Goal: Task Accomplishment & Management: Complete application form

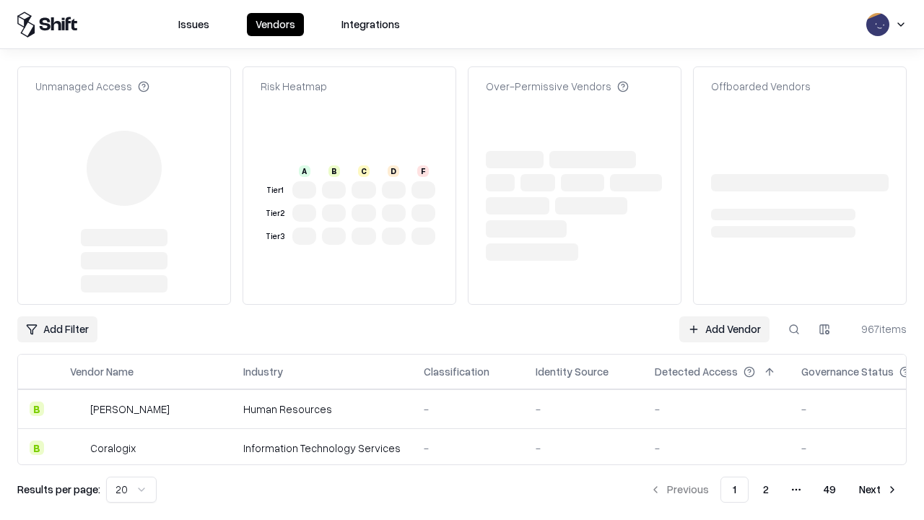
click at [724, 316] on link "Add Vendor" at bounding box center [724, 329] width 90 height 26
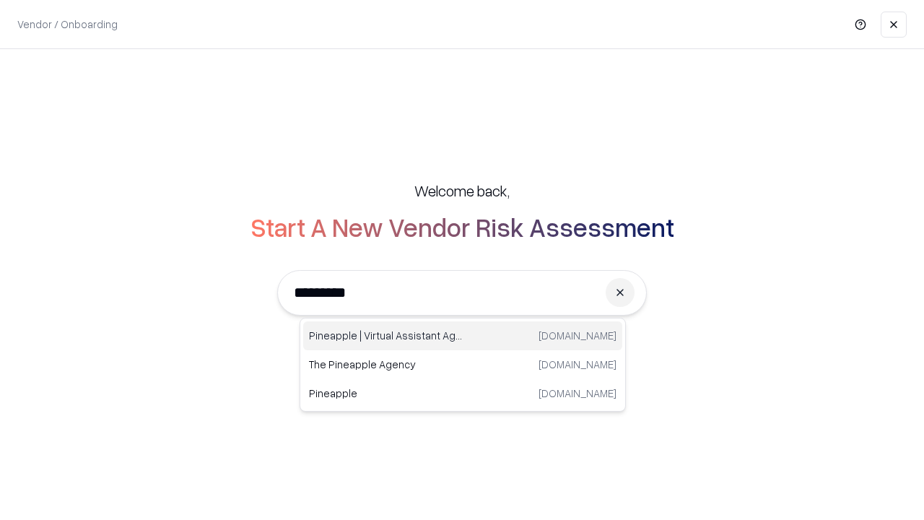
click at [463, 336] on div "Pineapple | Virtual Assistant Agency trypineapple.com" at bounding box center [462, 335] width 319 height 29
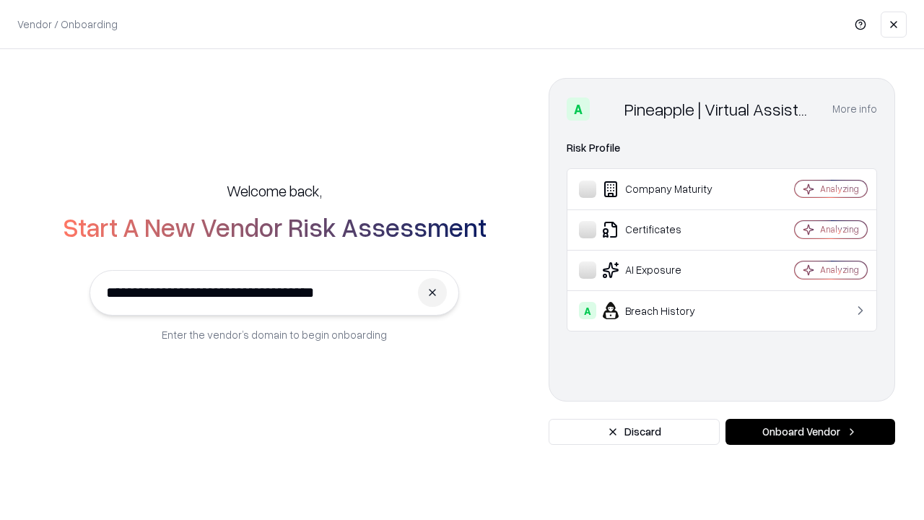
type input "**********"
click at [810, 432] on button "Onboard Vendor" at bounding box center [811, 432] width 170 height 26
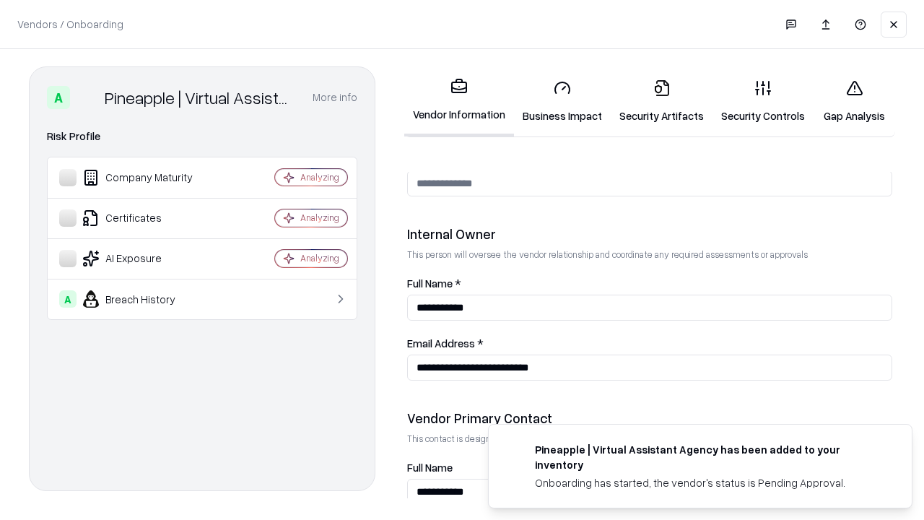
scroll to position [748, 0]
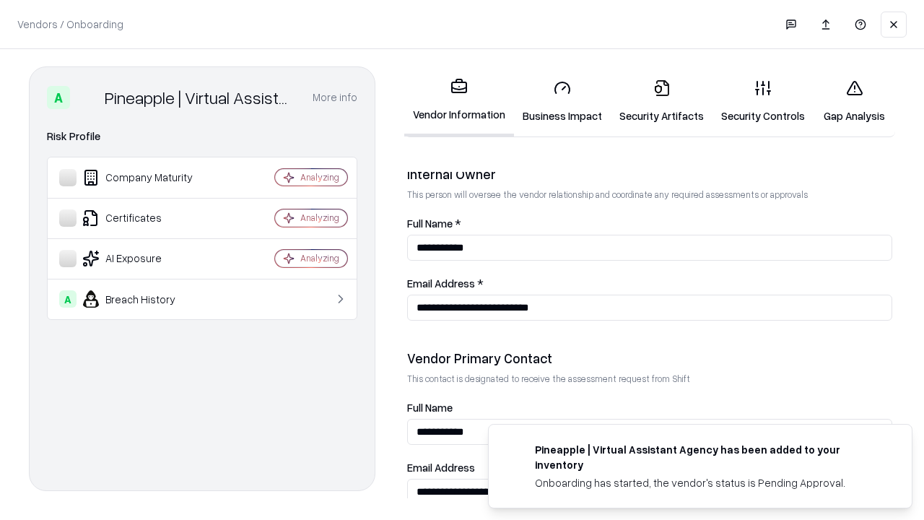
click at [563, 101] on link "Business Impact" at bounding box center [562, 101] width 97 height 67
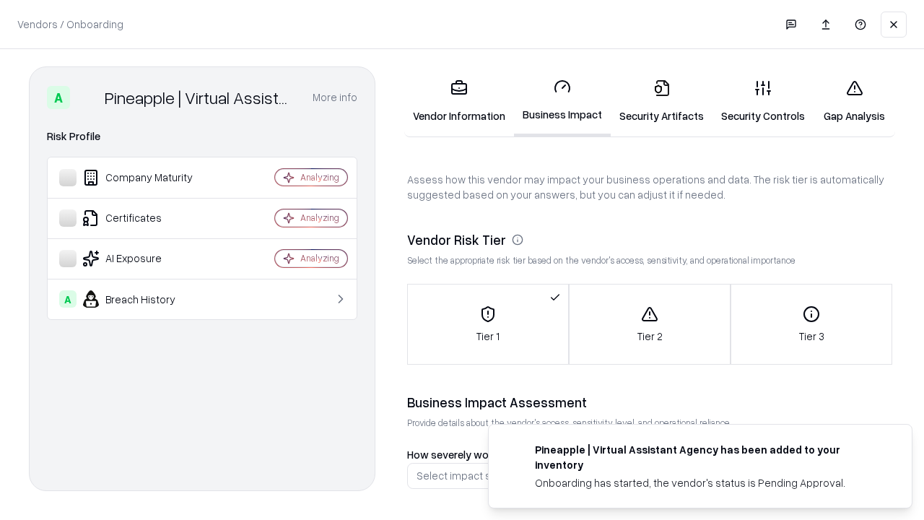
click at [661, 101] on link "Security Artifacts" at bounding box center [662, 101] width 102 height 67
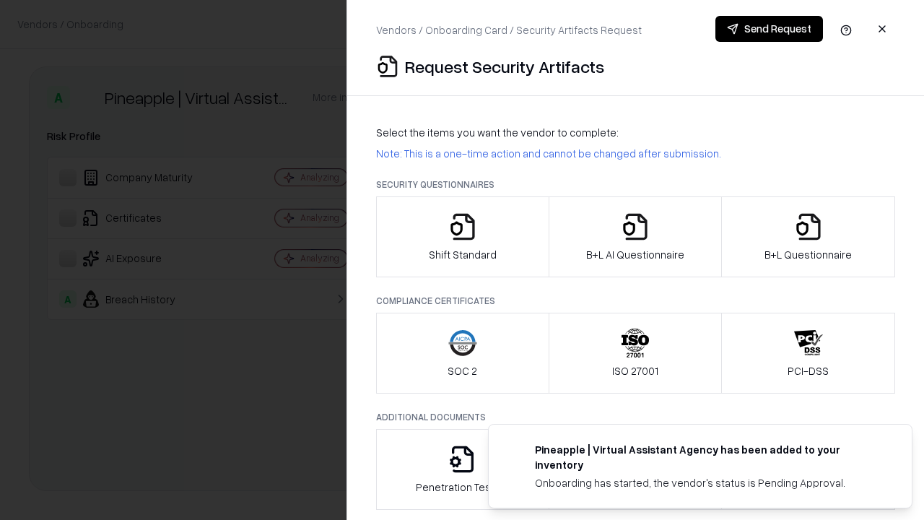
click at [462, 237] on icon "button" at bounding box center [462, 226] width 29 height 29
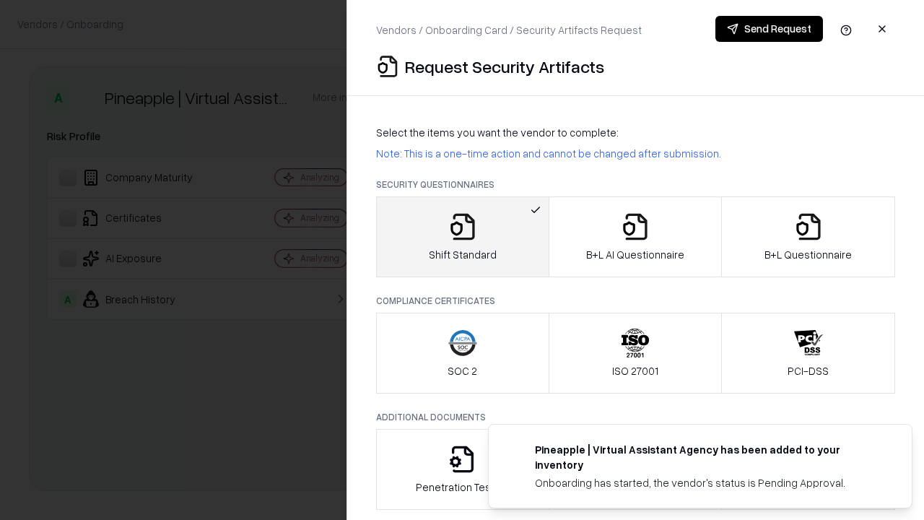
click at [769, 29] on button "Send Request" at bounding box center [770, 29] width 108 height 26
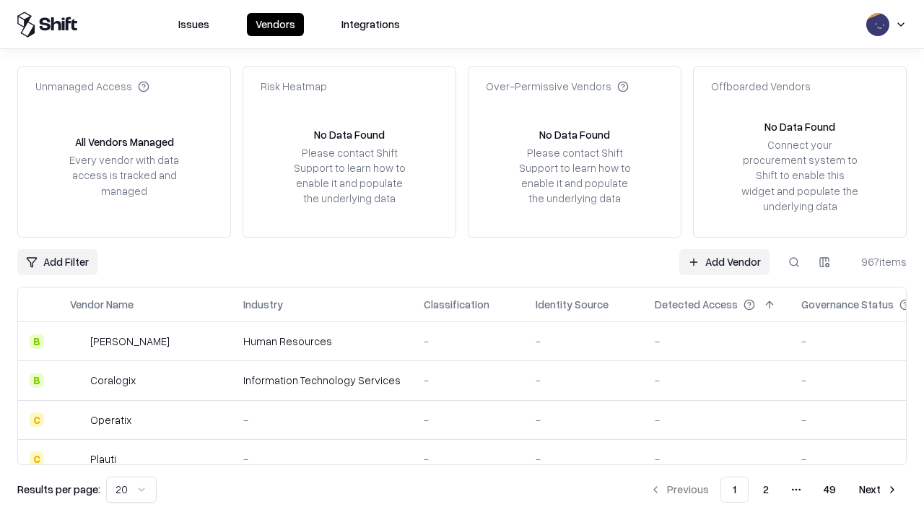
click at [794, 261] on button at bounding box center [794, 262] width 26 height 26
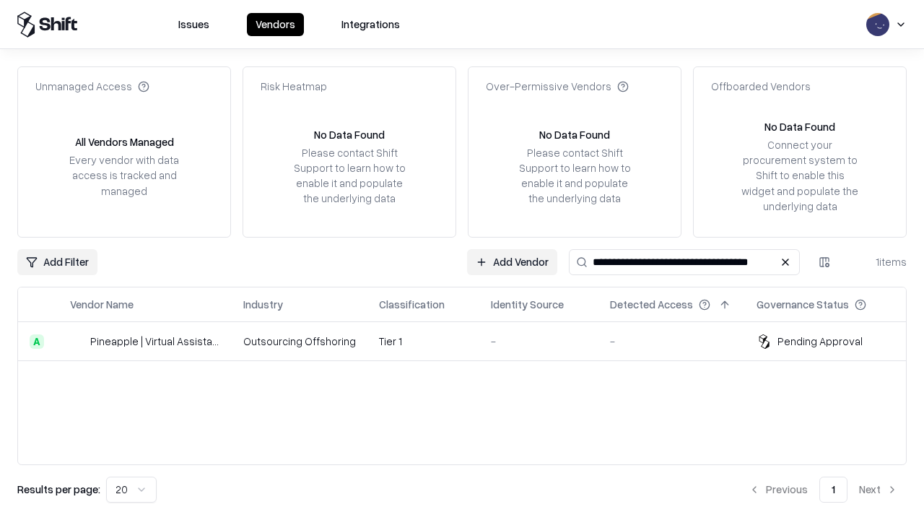
type input "**********"
click at [471, 341] on td "Tier 1" at bounding box center [424, 341] width 112 height 39
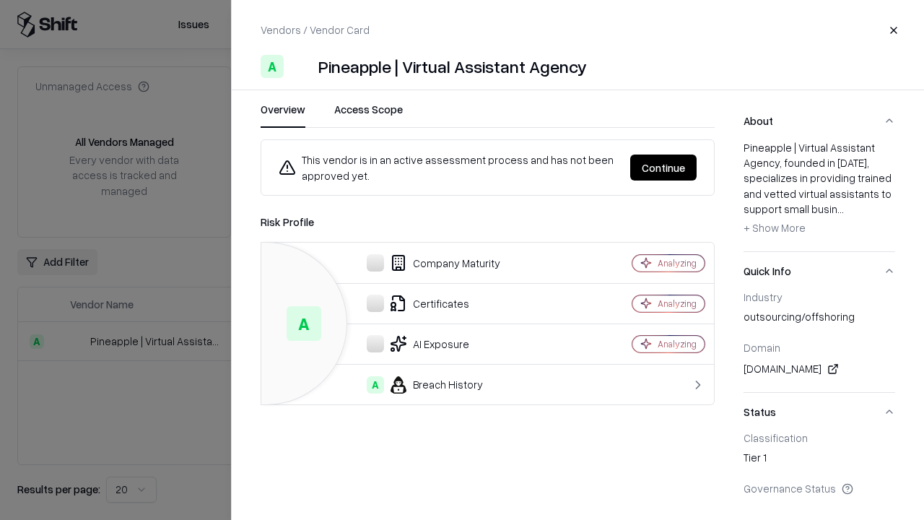
click at [664, 168] on button "Continue" at bounding box center [663, 168] width 66 height 26
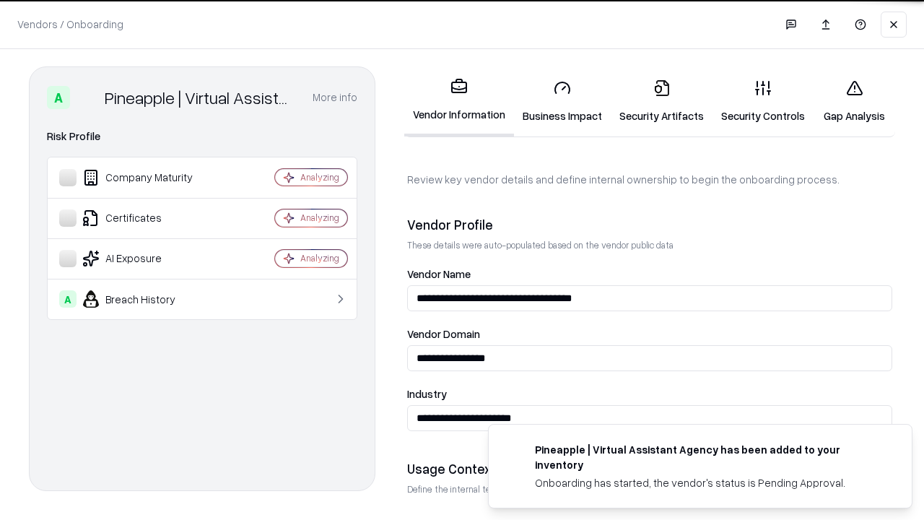
click at [661, 101] on link "Security Artifacts" at bounding box center [662, 101] width 102 height 67
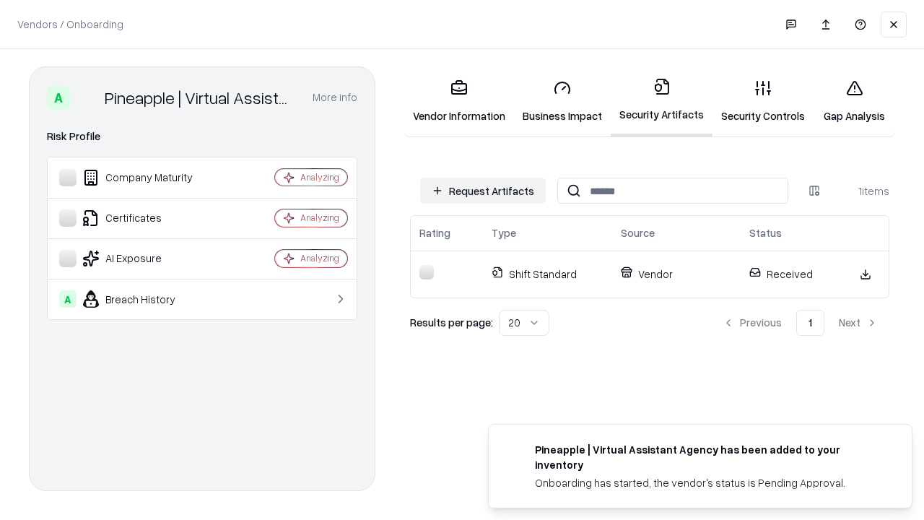
click at [763, 101] on link "Security Controls" at bounding box center [763, 101] width 101 height 67
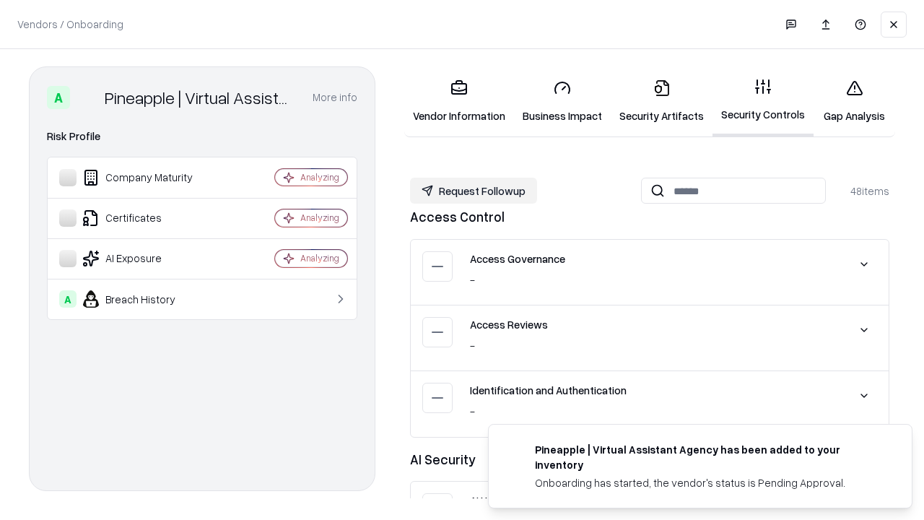
click at [474, 191] on button "Request Followup" at bounding box center [473, 191] width 127 height 26
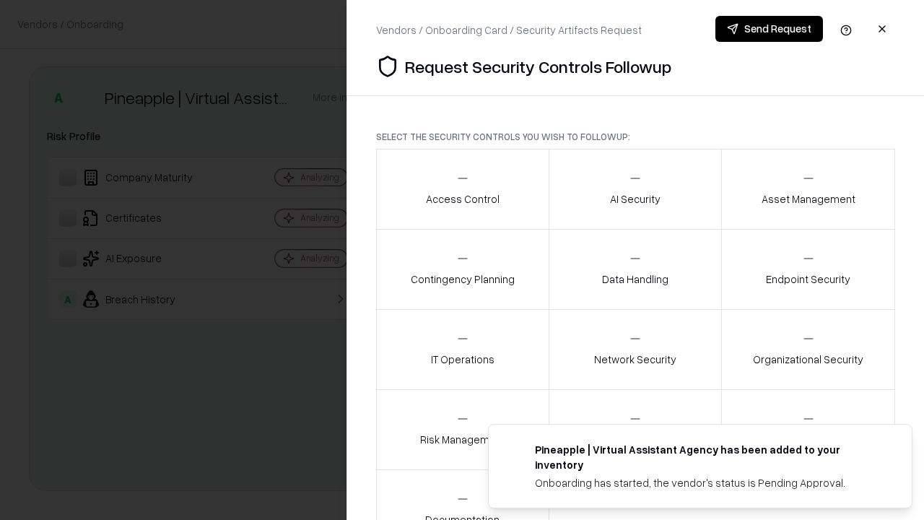
click at [462, 189] on div "Access Control" at bounding box center [463, 188] width 74 height 35
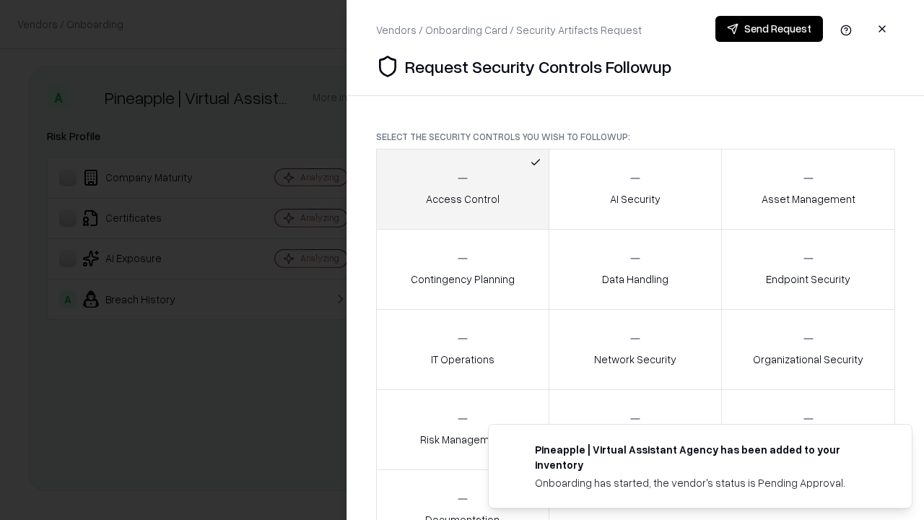
click at [769, 29] on button "Send Request" at bounding box center [770, 29] width 108 height 26
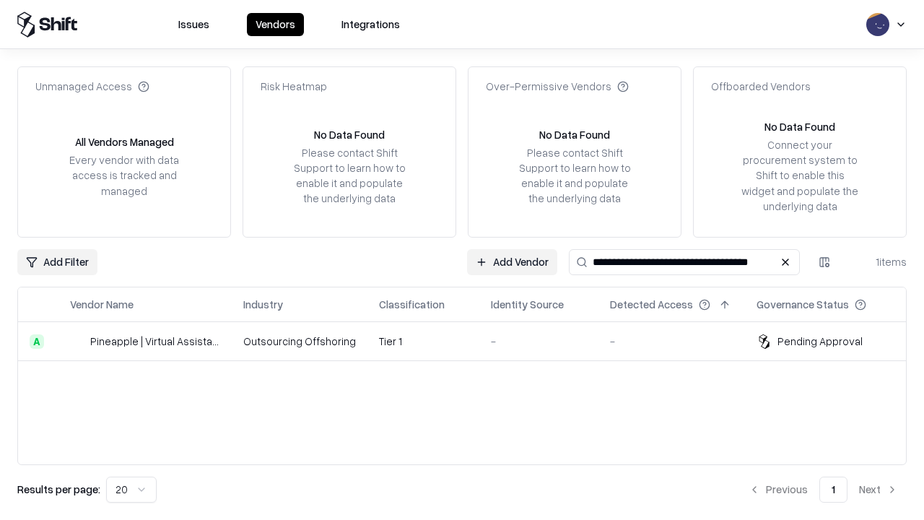
type input "**********"
click at [471, 341] on td "Tier 1" at bounding box center [424, 341] width 112 height 39
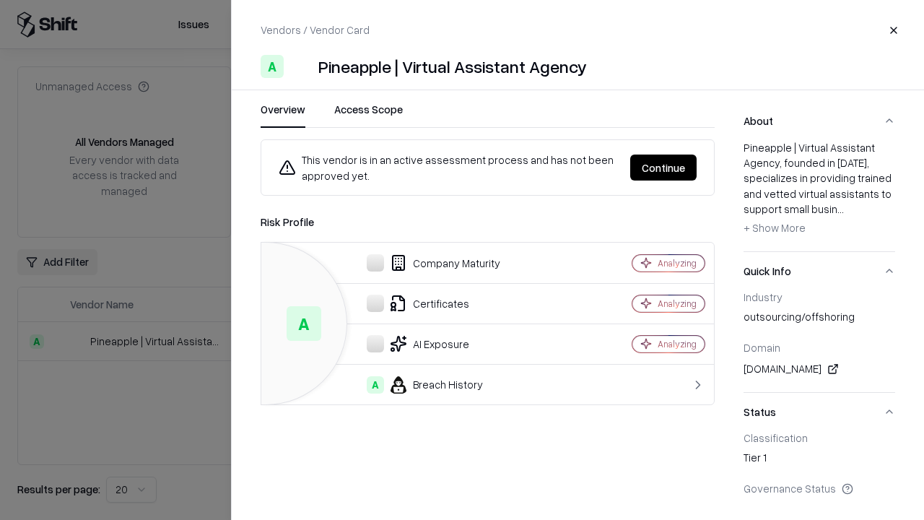
click at [664, 168] on button "Continue" at bounding box center [663, 168] width 66 height 26
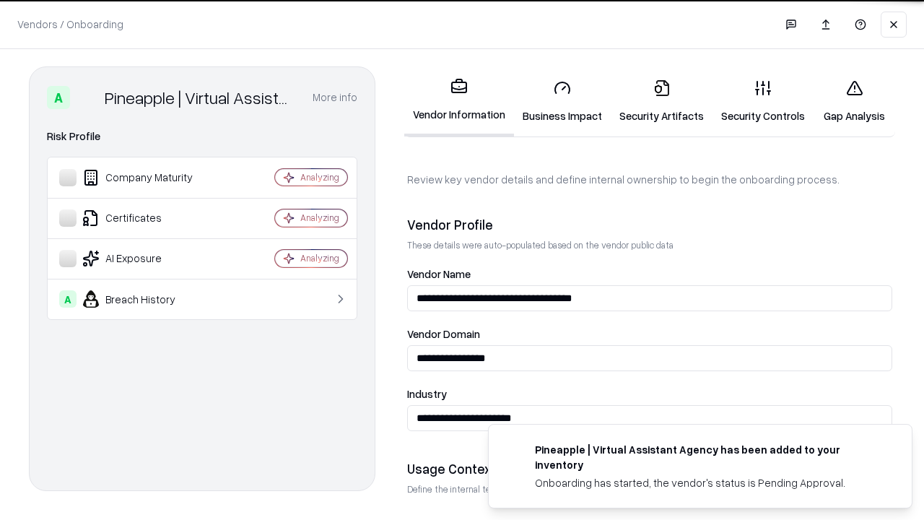
click at [854, 101] on link "Gap Analysis" at bounding box center [855, 101] width 82 height 67
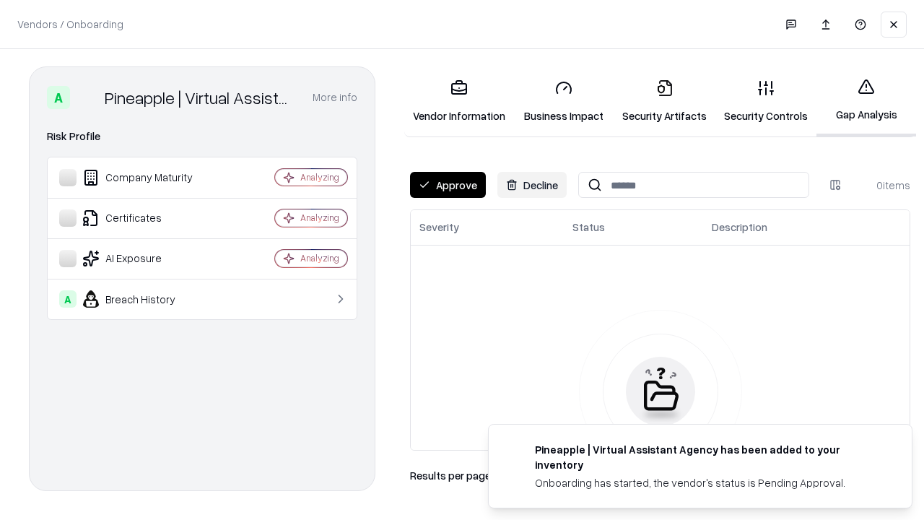
click at [448, 185] on button "Approve" at bounding box center [448, 185] width 76 height 26
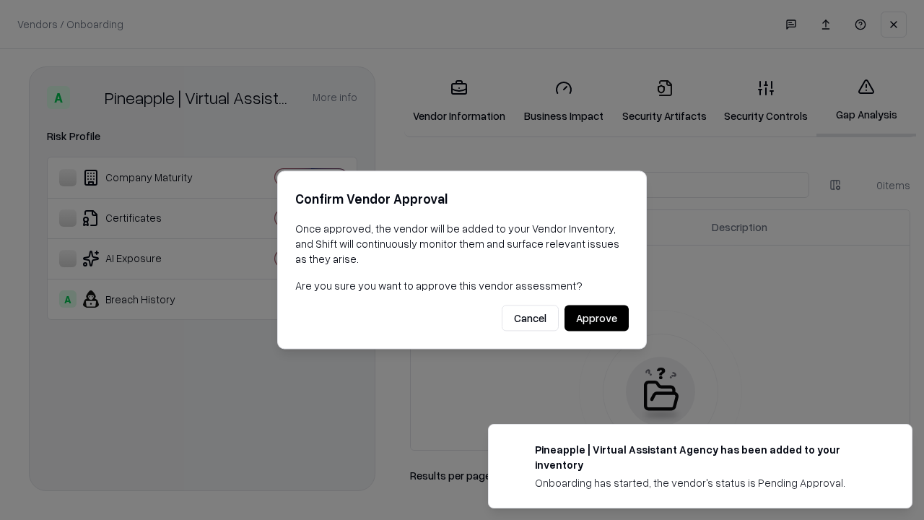
click at [596, 318] on button "Approve" at bounding box center [597, 318] width 64 height 26
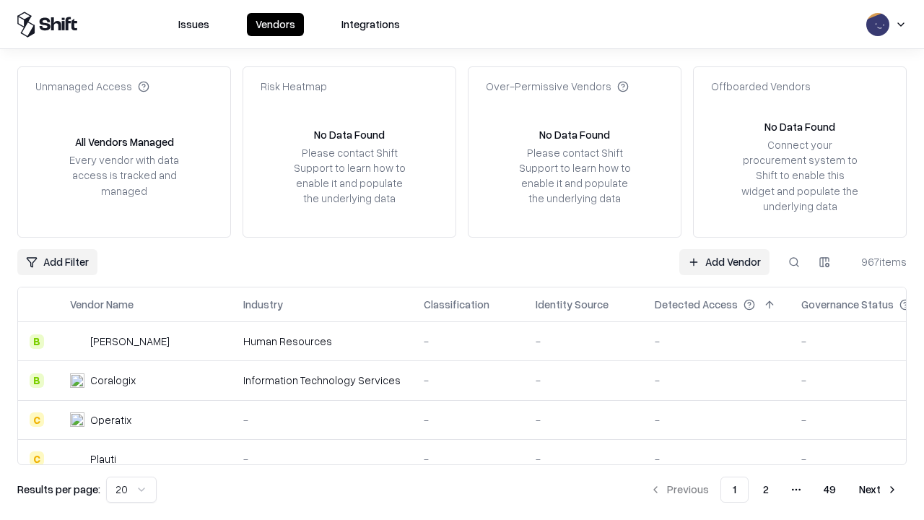
type input "**********"
click at [724, 261] on link "Add Vendor" at bounding box center [724, 262] width 90 height 26
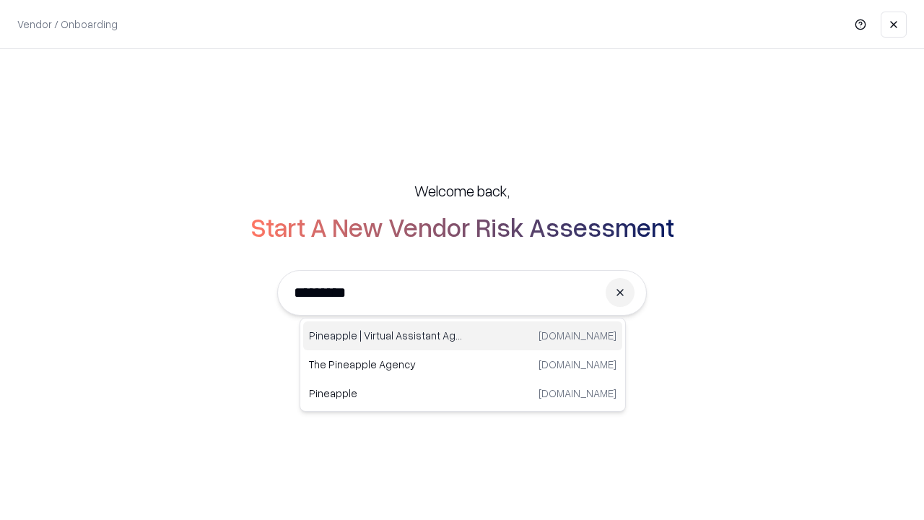
click at [463, 336] on div "Pineapple | Virtual Assistant Agency [DOMAIN_NAME]" at bounding box center [462, 335] width 319 height 29
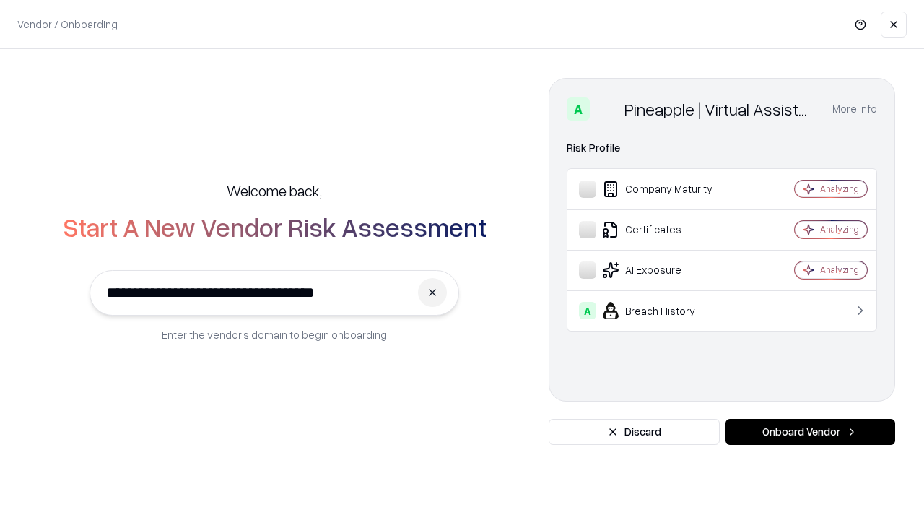
type input "**********"
click at [810, 432] on button "Onboard Vendor" at bounding box center [811, 432] width 170 height 26
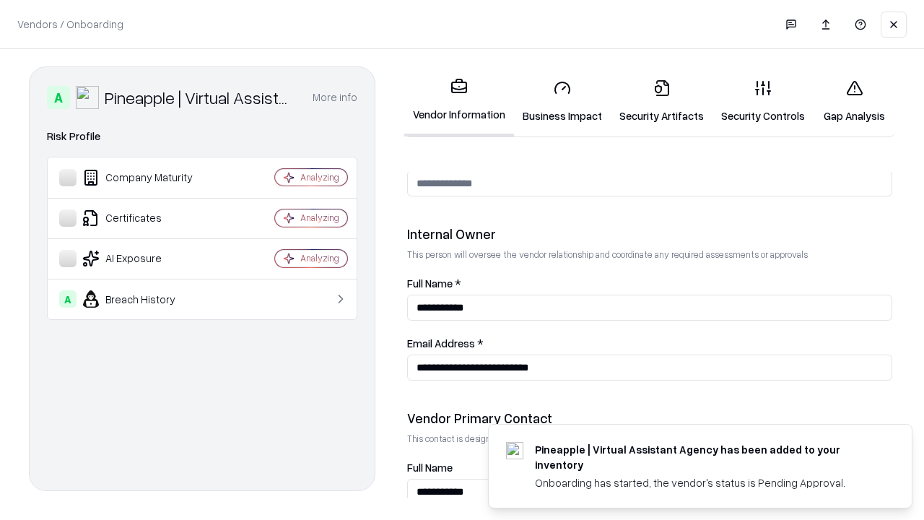
scroll to position [748, 0]
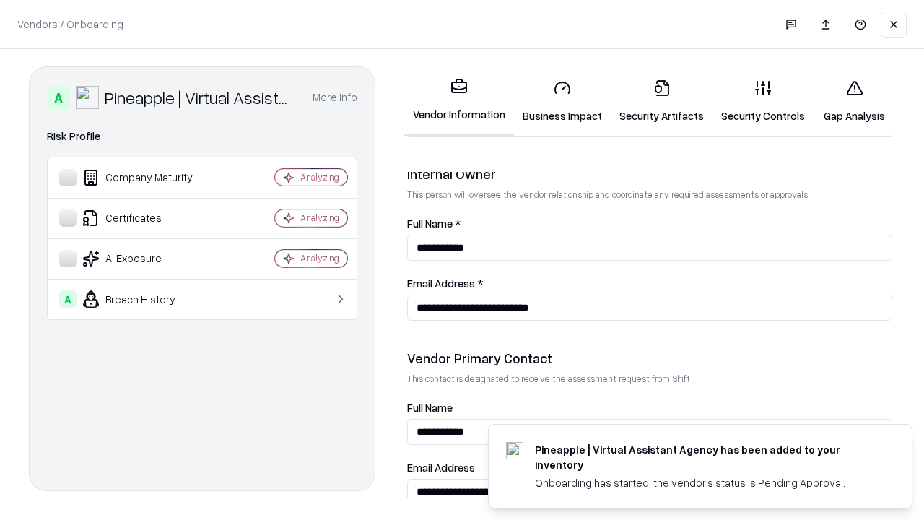
click at [854, 101] on link "Gap Analysis" at bounding box center [855, 101] width 82 height 67
